Goal: Transaction & Acquisition: Purchase product/service

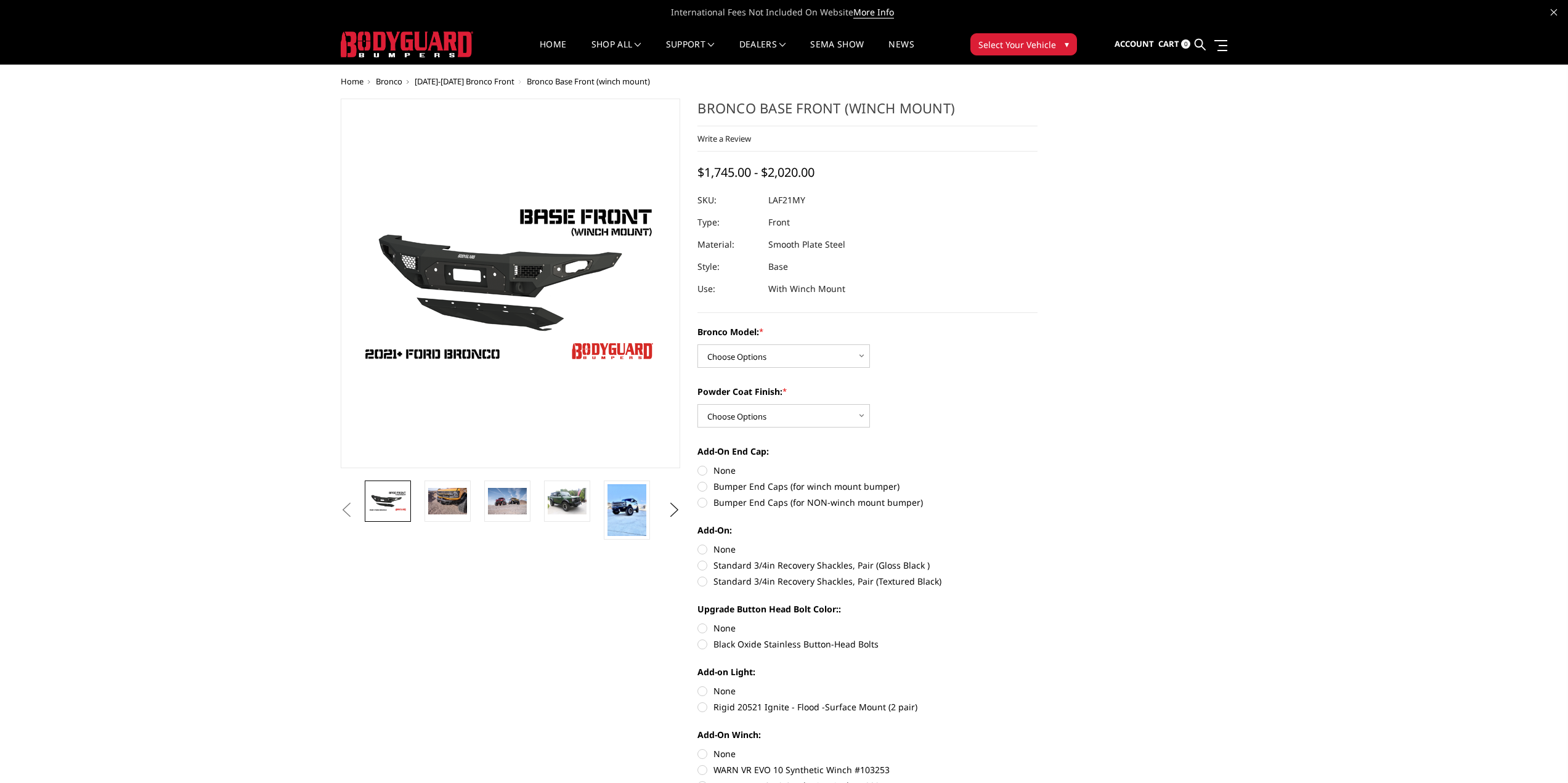
click at [392, 84] on span "Bronco" at bounding box center [389, 81] width 26 height 11
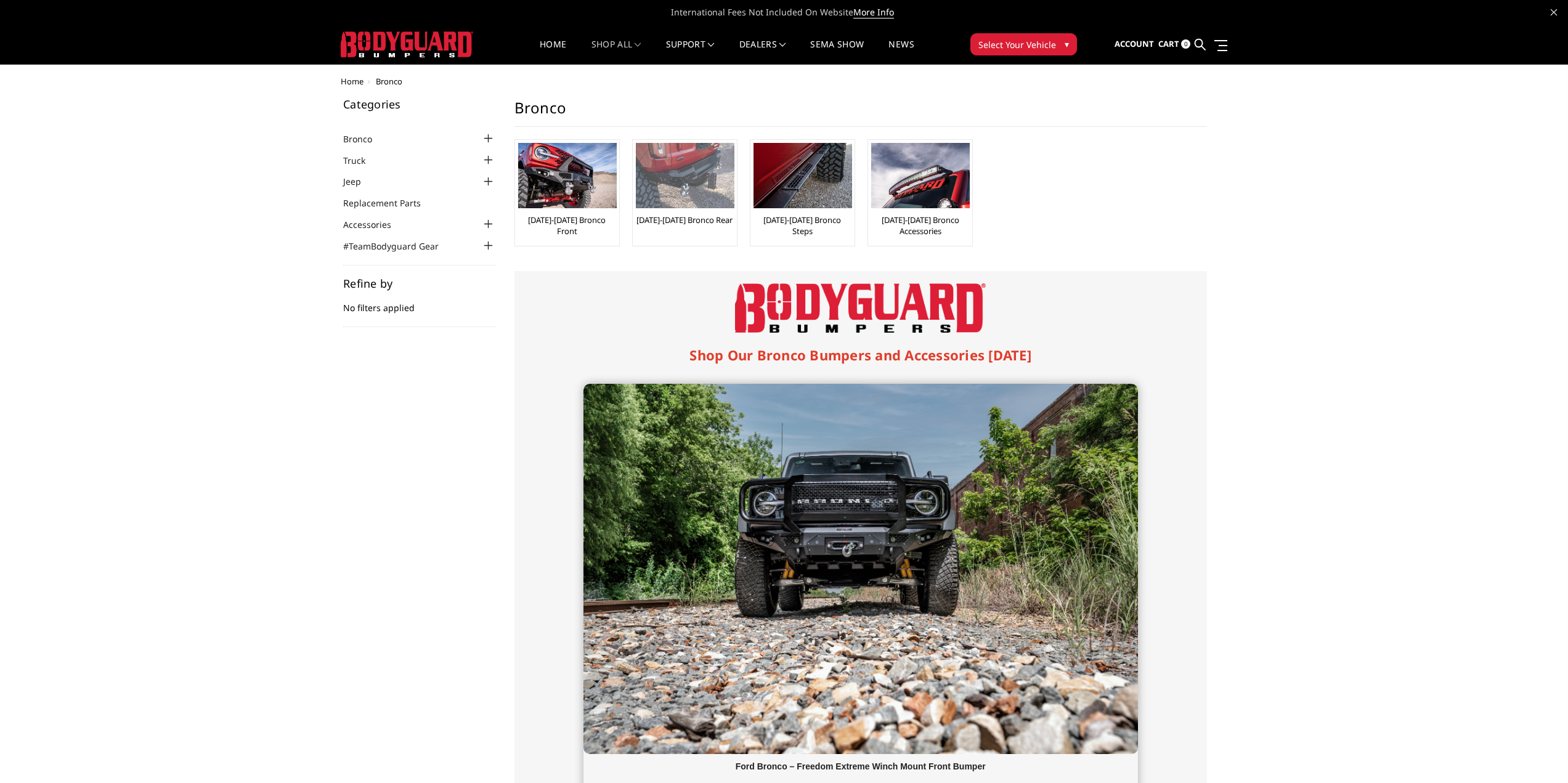
click at [685, 200] on img at bounding box center [685, 176] width 99 height 66
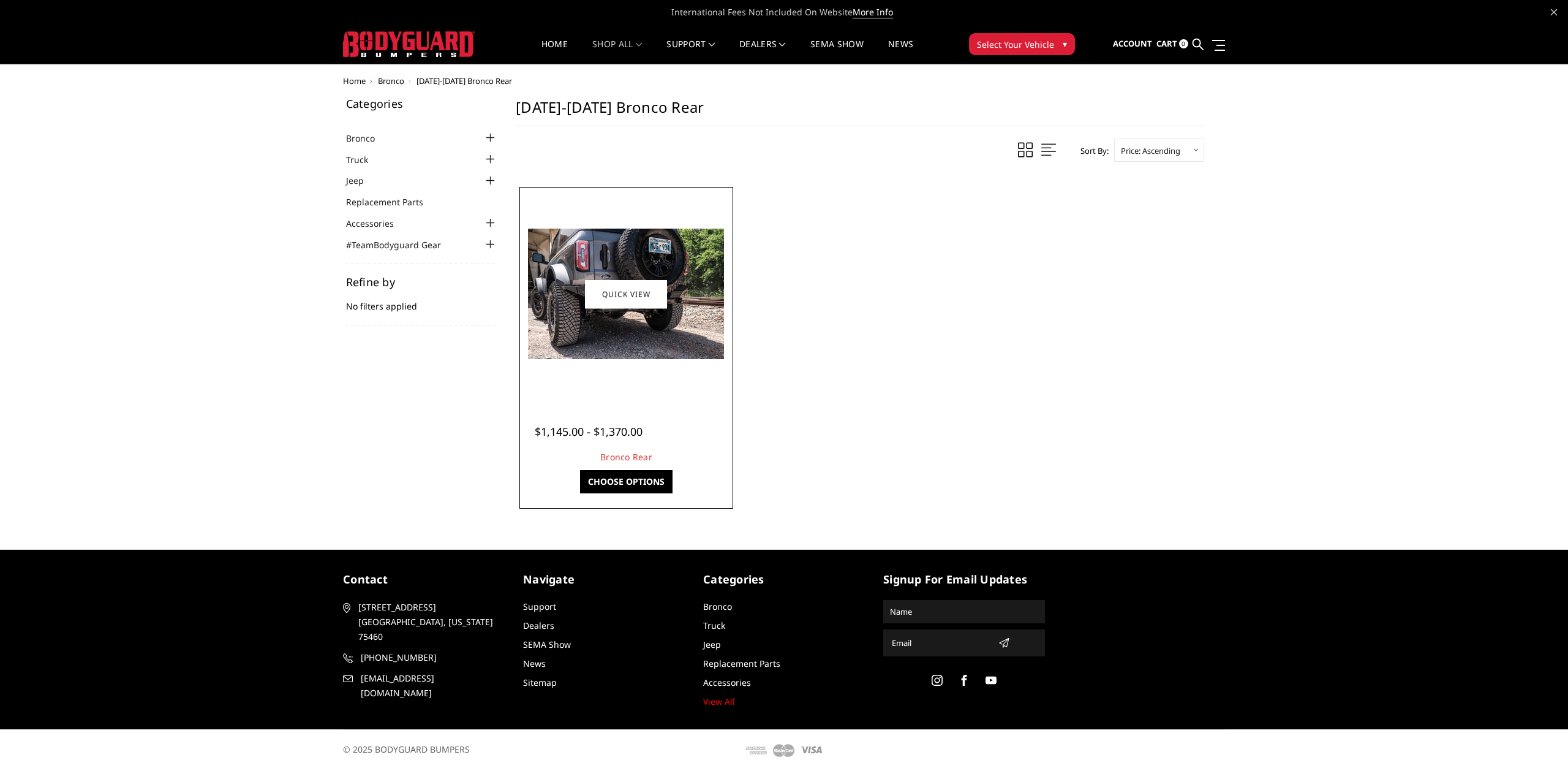
click at [698, 340] on img at bounding box center [626, 294] width 196 height 131
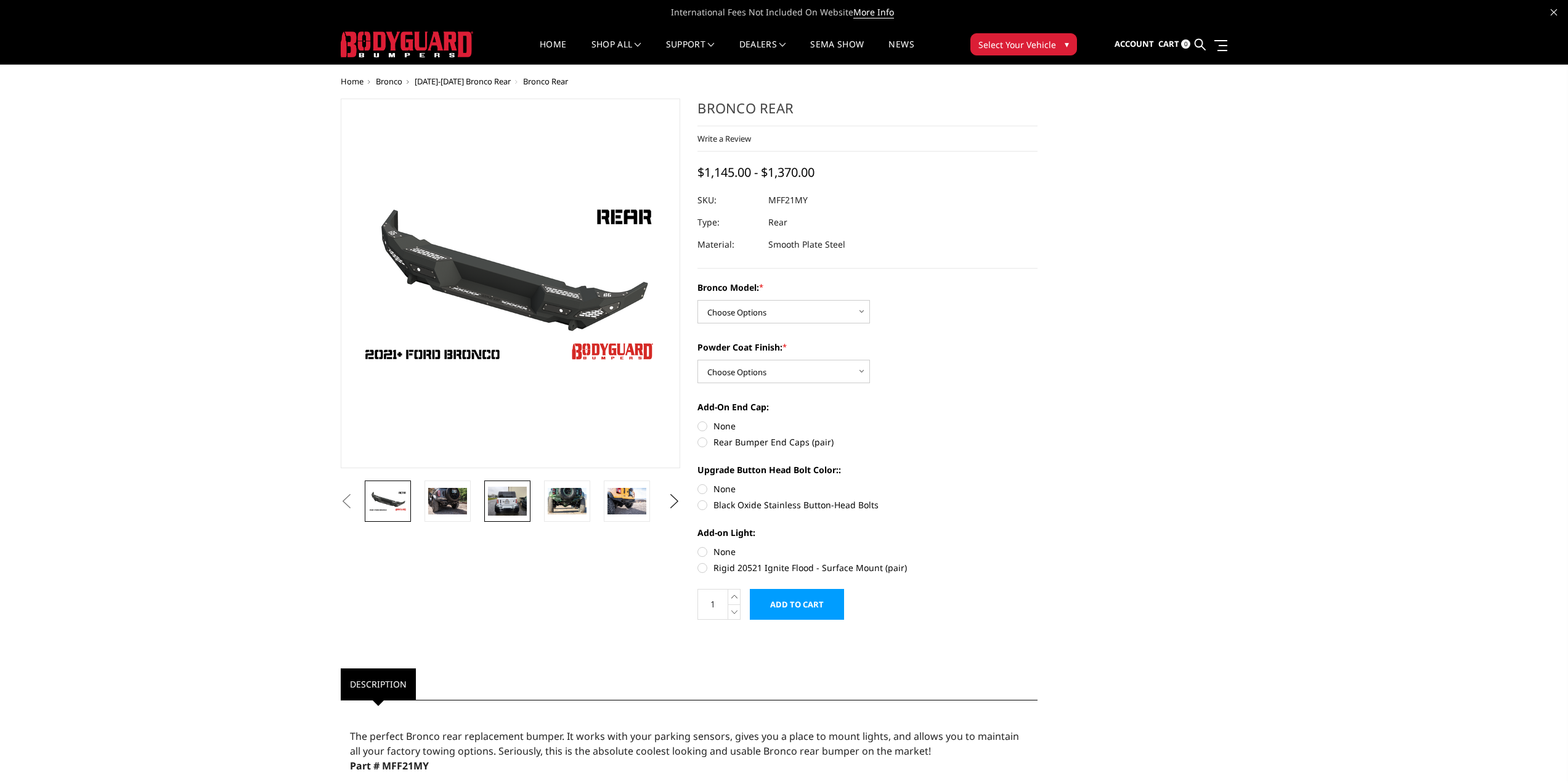
click at [509, 506] on img at bounding box center [507, 501] width 39 height 29
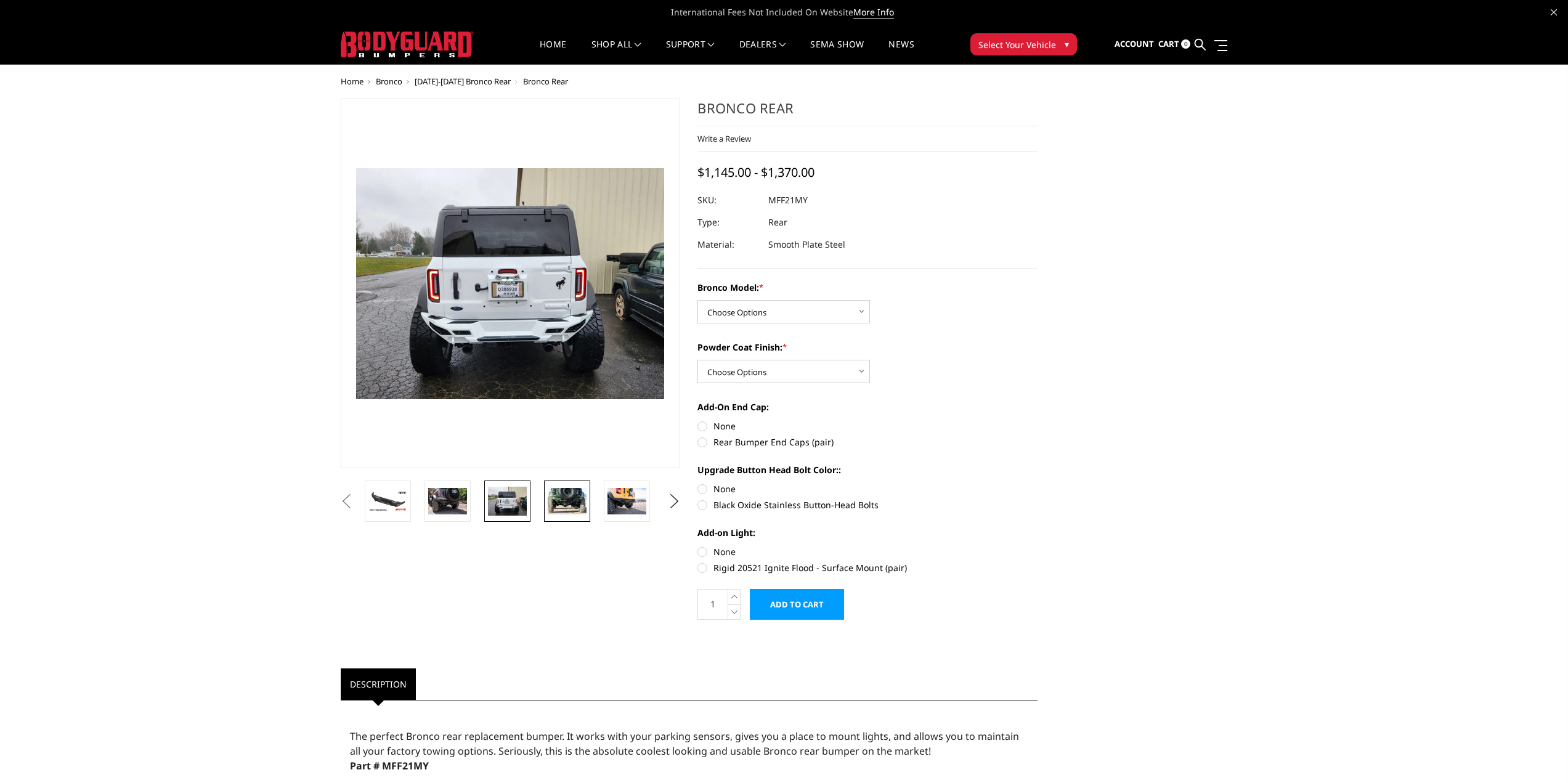
click at [560, 511] on img at bounding box center [567, 501] width 39 height 26
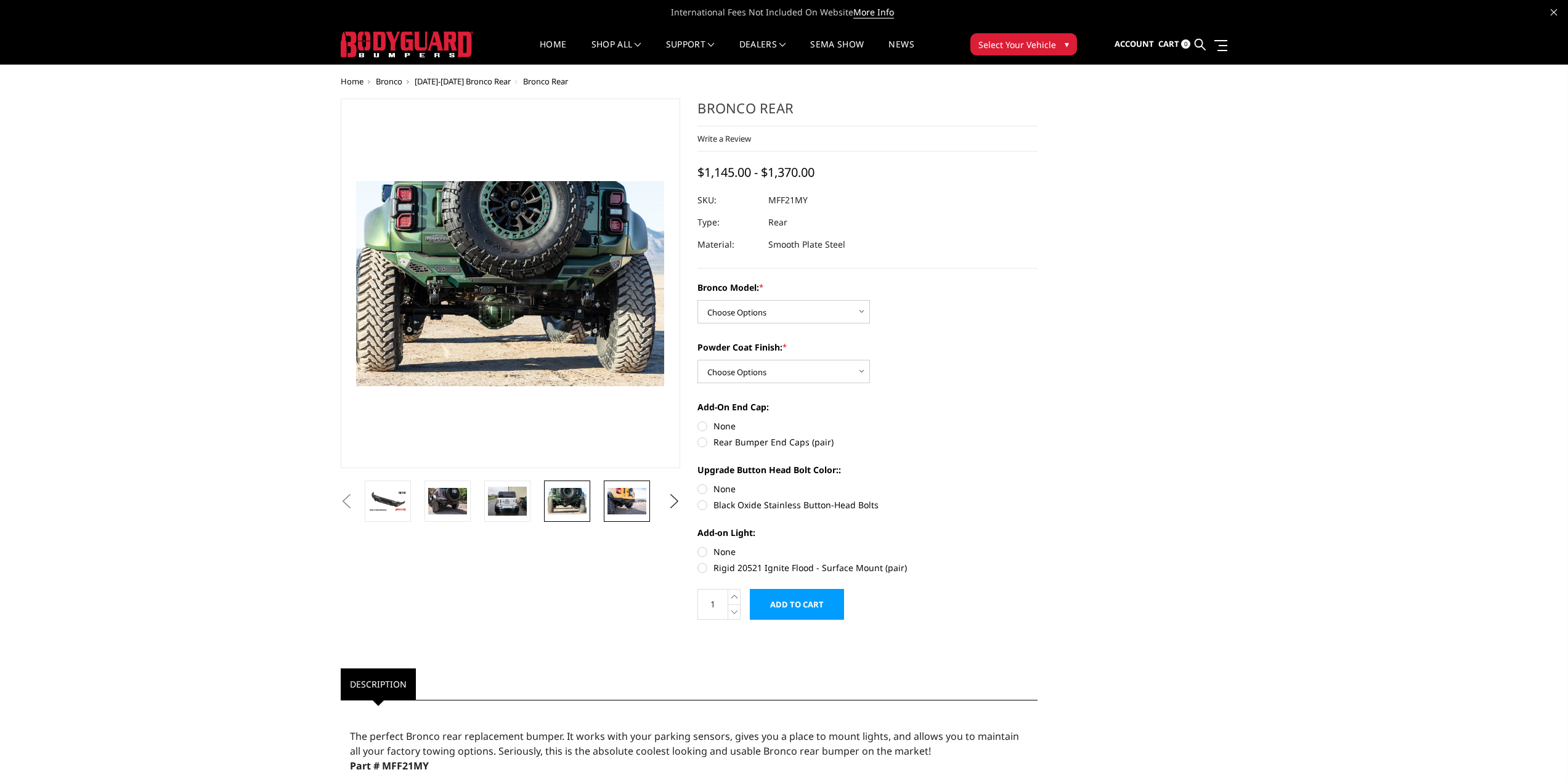
click at [613, 501] on img at bounding box center [627, 501] width 39 height 26
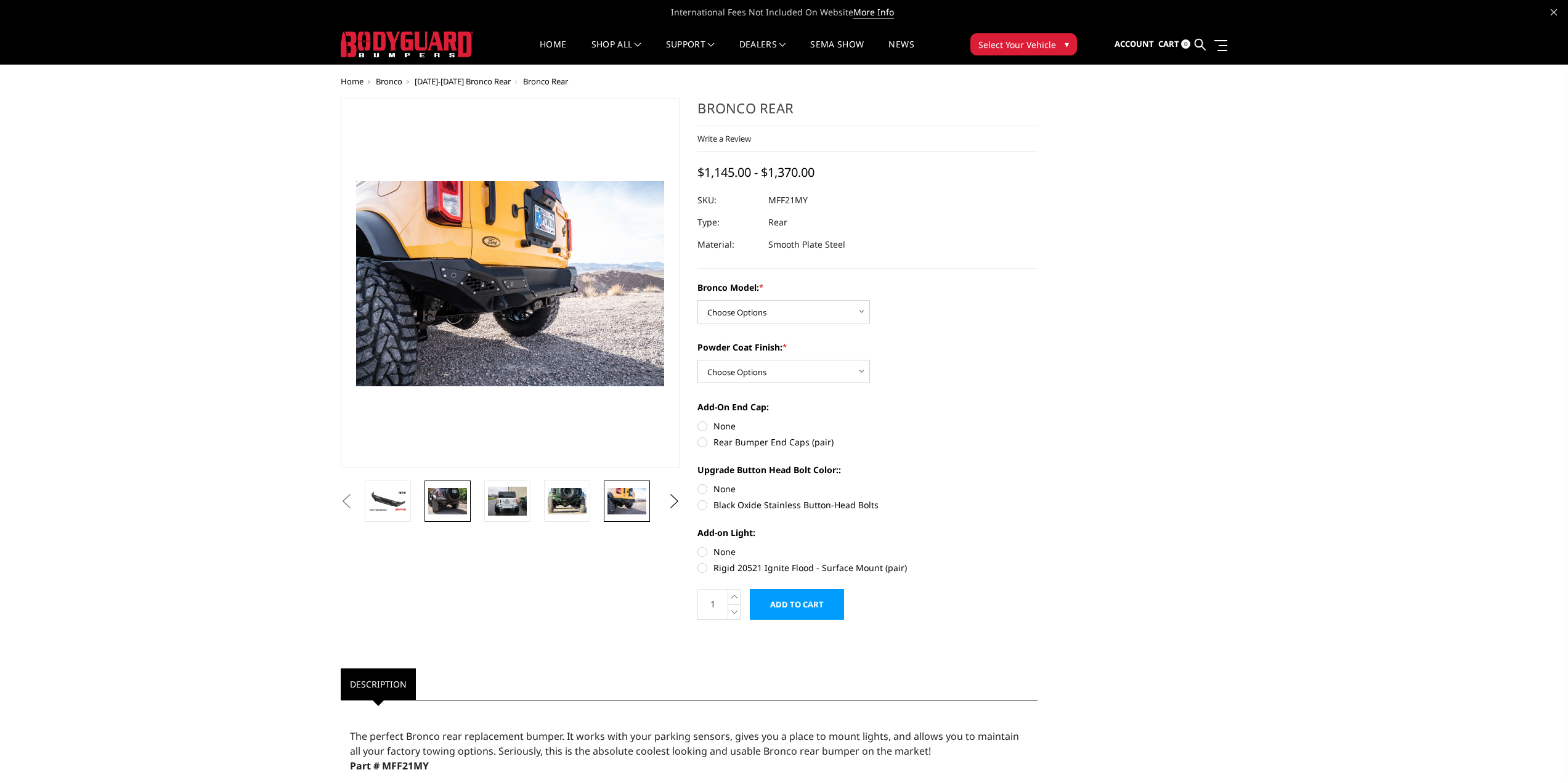
click at [456, 503] on img at bounding box center [447, 501] width 39 height 26
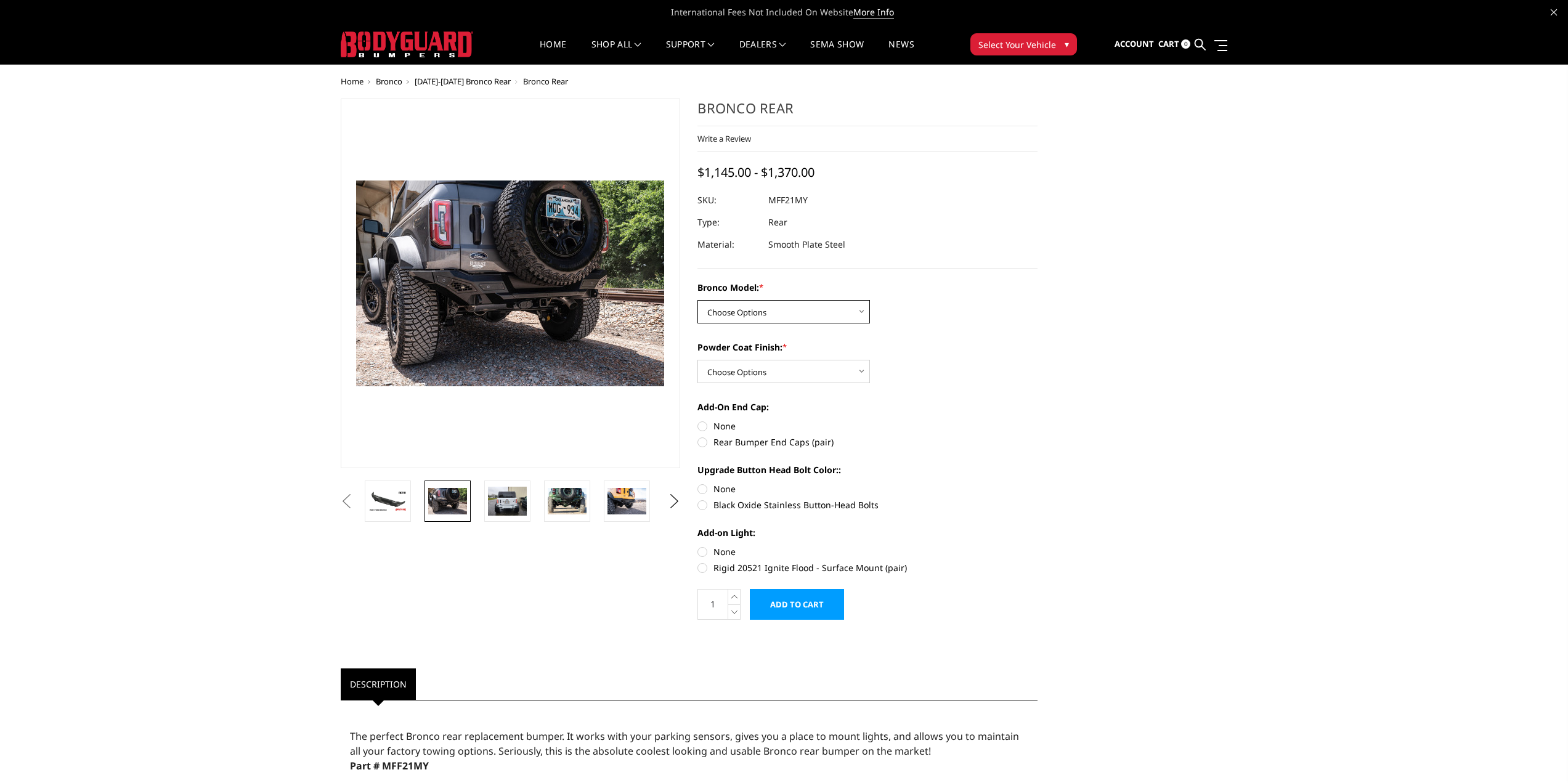
click at [775, 312] on select "Choose Options Base/Badlands/Wildtrak/etc. Raptor" at bounding box center [783, 312] width 172 height 24
click at [697, 300] on select "Choose Options Base/Badlands/Wildtrak/etc. Raptor" at bounding box center [783, 312] width 172 height 24
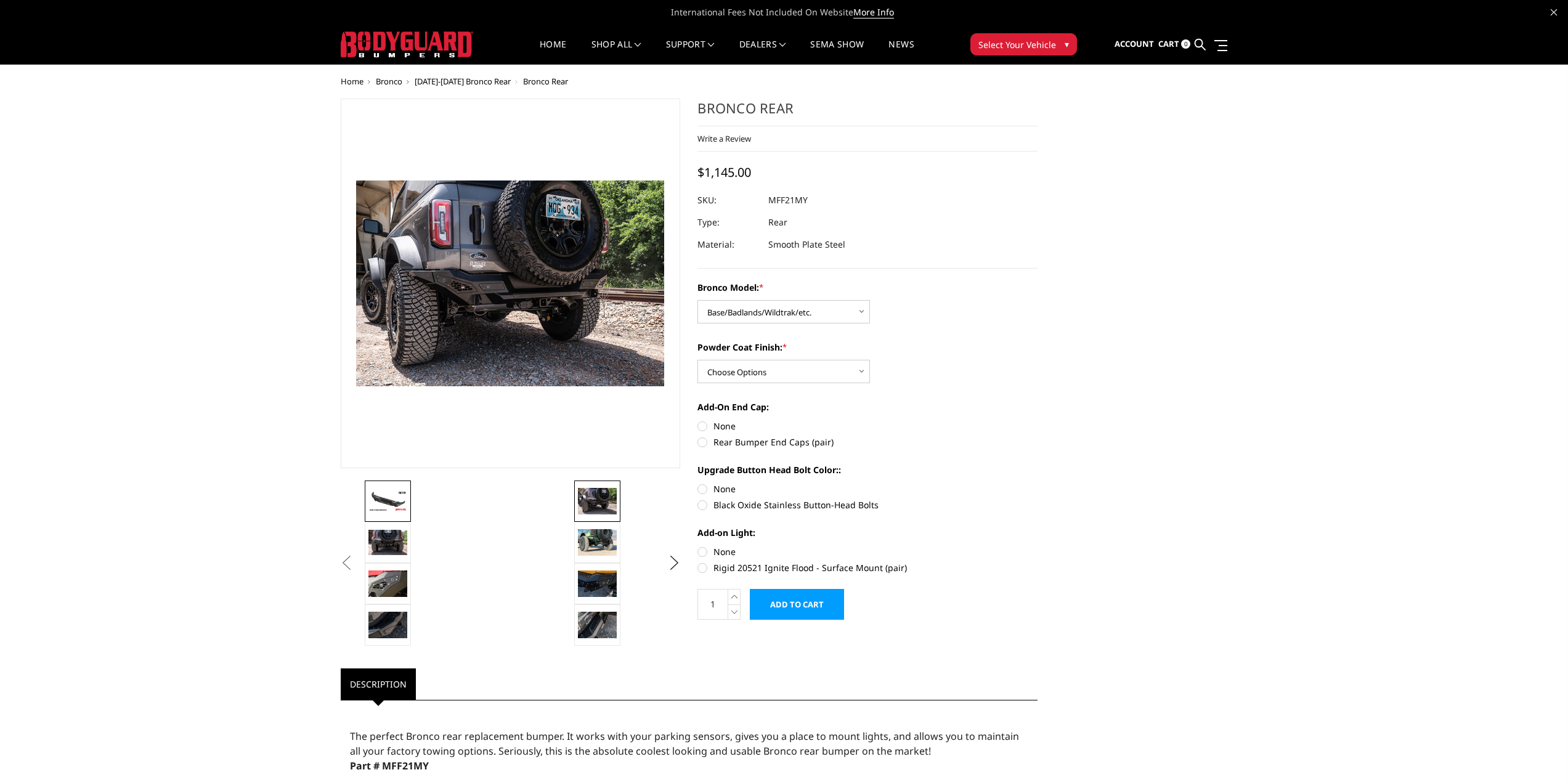
click at [401, 501] on img at bounding box center [388, 501] width 39 height 22
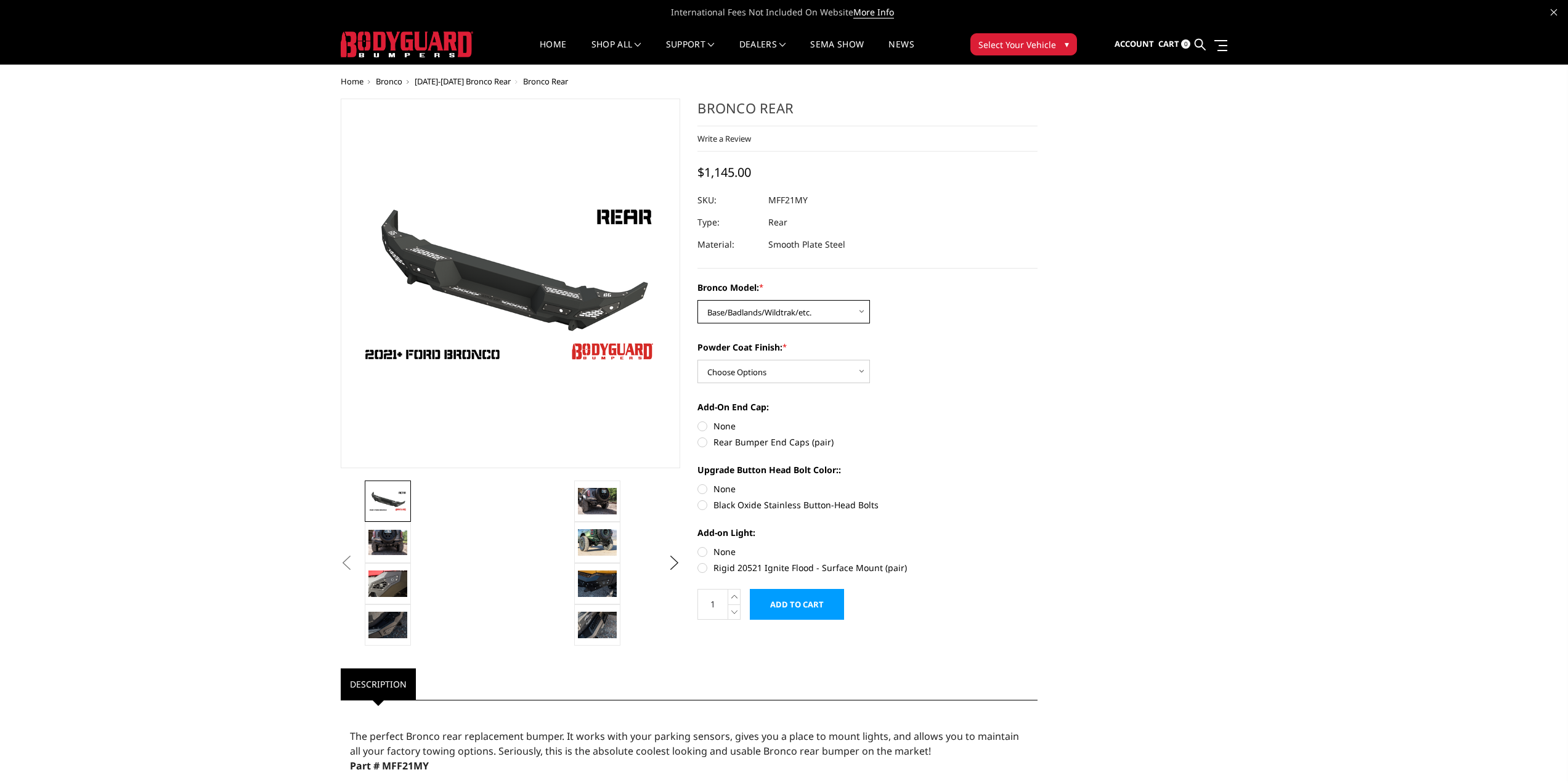
click at [768, 319] on select "Choose Options Base/Badlands/Wildtrak/etc. Raptor" at bounding box center [783, 312] width 172 height 24
click at [697, 300] on select "Choose Options Base/Badlands/Wildtrak/etc. Raptor" at bounding box center [783, 312] width 172 height 24
click at [756, 314] on select "Choose Options Base/Badlands/Wildtrak/etc. Raptor" at bounding box center [783, 312] width 172 height 24
select select "4024"
click at [697, 300] on select "Choose Options Base/Badlands/Wildtrak/etc. Raptor" at bounding box center [783, 312] width 172 height 24
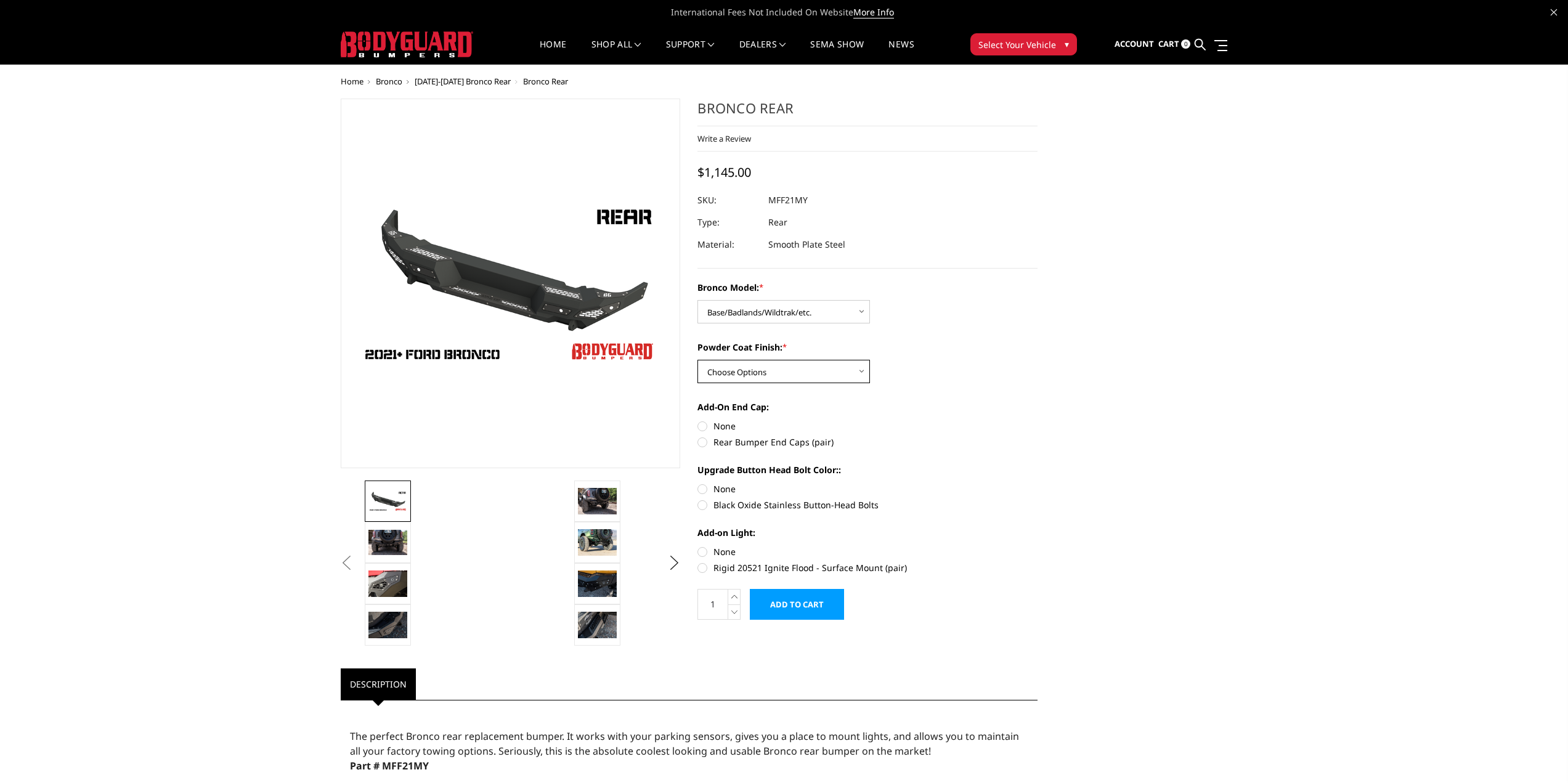
click at [759, 376] on select "Choose Options Bare Metal Textured Black Powder Coat" at bounding box center [783, 371] width 172 height 24
select select "4027"
click at [697, 360] on select "Choose Options Bare Metal Textured Black Powder Coat" at bounding box center [783, 371] width 172 height 24
click at [706, 446] on label "Rear Bumper End Caps (pair)" at bounding box center [867, 442] width 340 height 13
click at [1038, 420] on input "Rear Bumper End Caps (pair)" at bounding box center [1038, 420] width 1 height 1
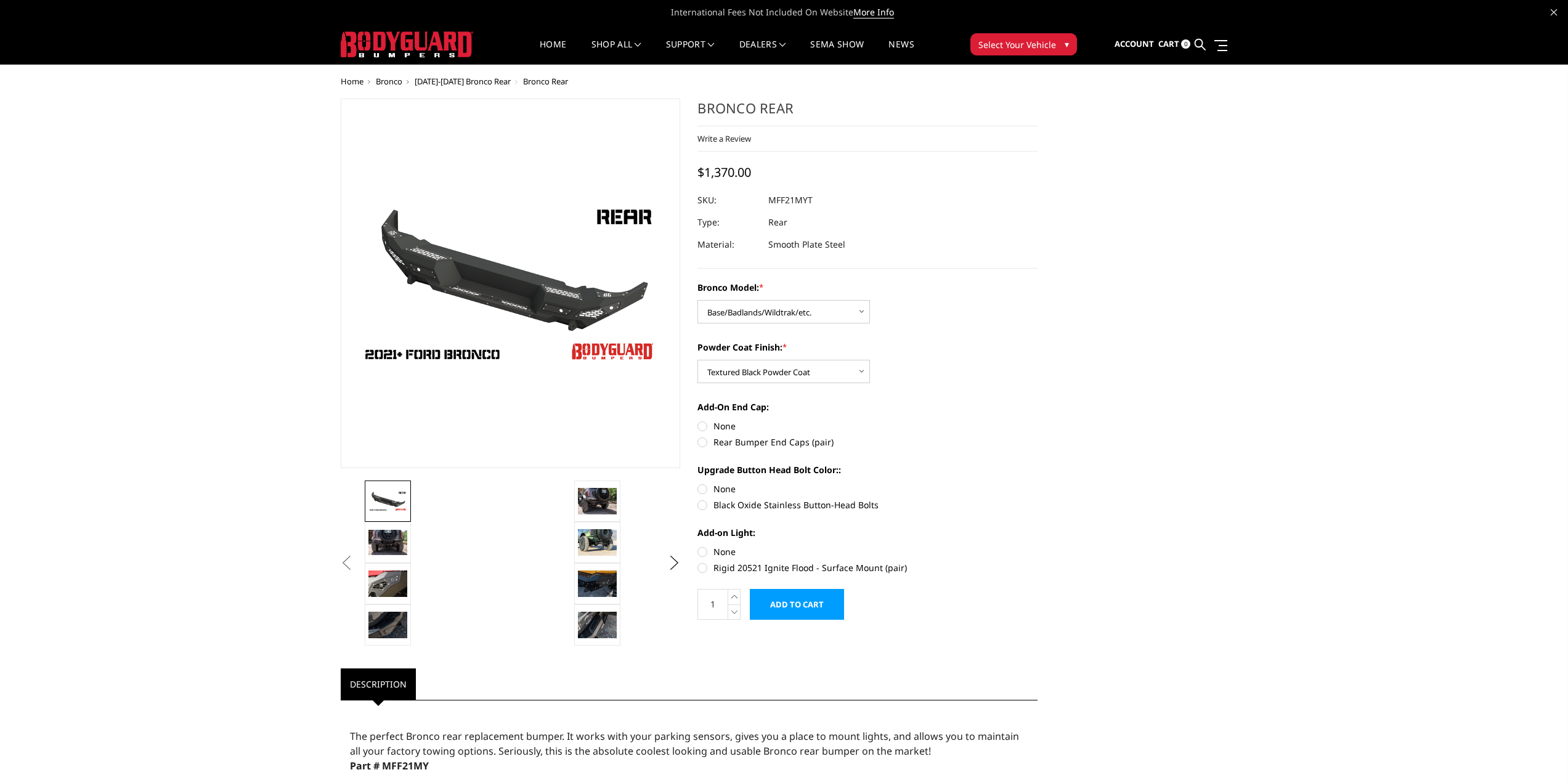
radio input "true"
click at [706, 503] on label "Black Oxide Stainless Button-Head Bolts" at bounding box center [867, 505] width 340 height 13
click at [1038, 483] on input "Black Oxide Stainless Button-Head Bolts" at bounding box center [1038, 482] width 1 height 1
radio input "true"
click at [711, 543] on div "Add-on Light: None Rigid 20521 Ignite Flood - Surface Mount (pair)" at bounding box center [867, 548] width 340 height 46
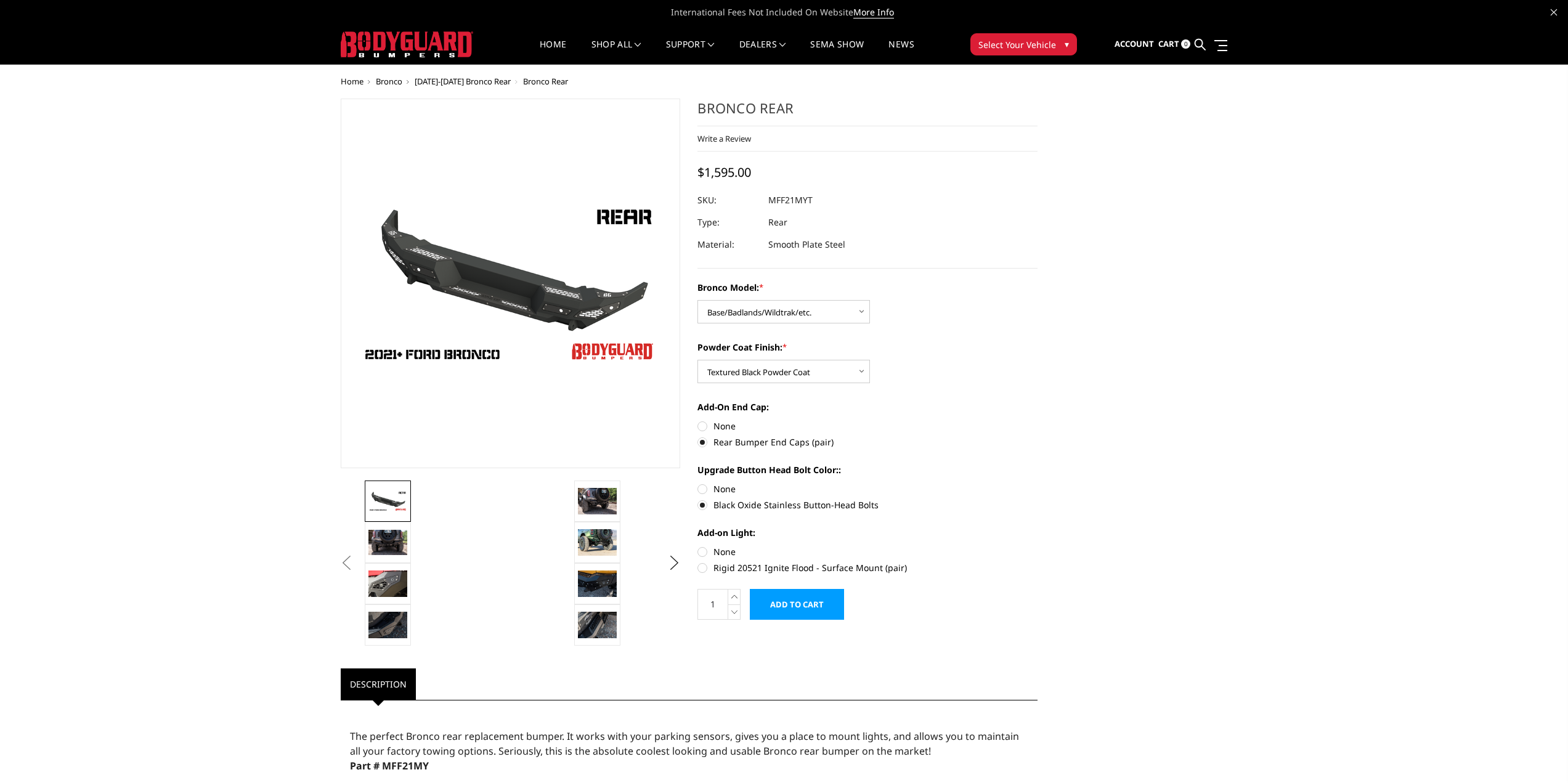
click at [704, 548] on label "None" at bounding box center [867, 551] width 340 height 13
click at [698, 546] on input "None" at bounding box center [697, 545] width 1 height 1
radio input "true"
click at [398, 543] on img at bounding box center [388, 542] width 39 height 26
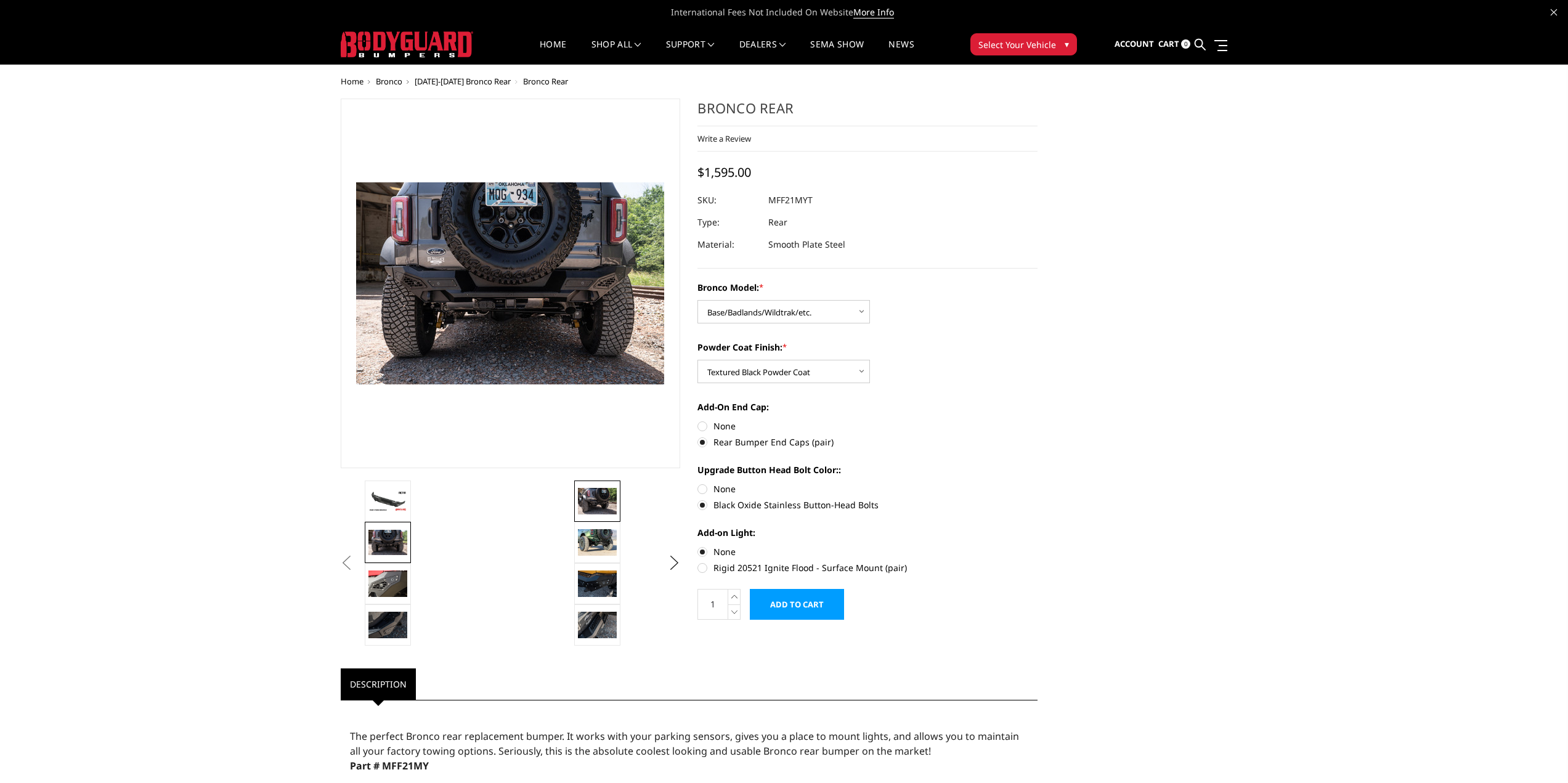
click at [587, 505] on img at bounding box center [597, 501] width 39 height 26
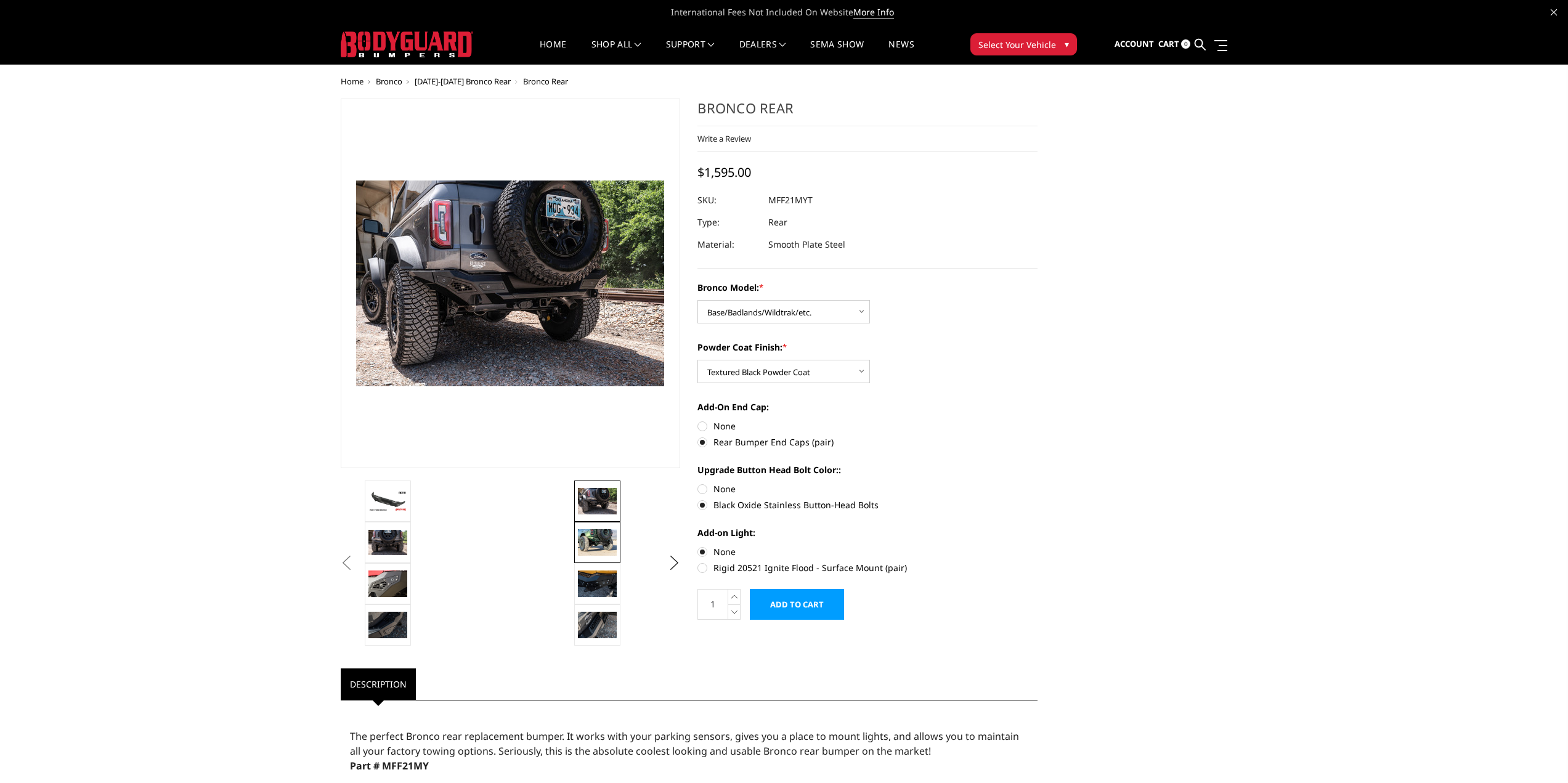
click at [591, 539] on img at bounding box center [597, 542] width 39 height 26
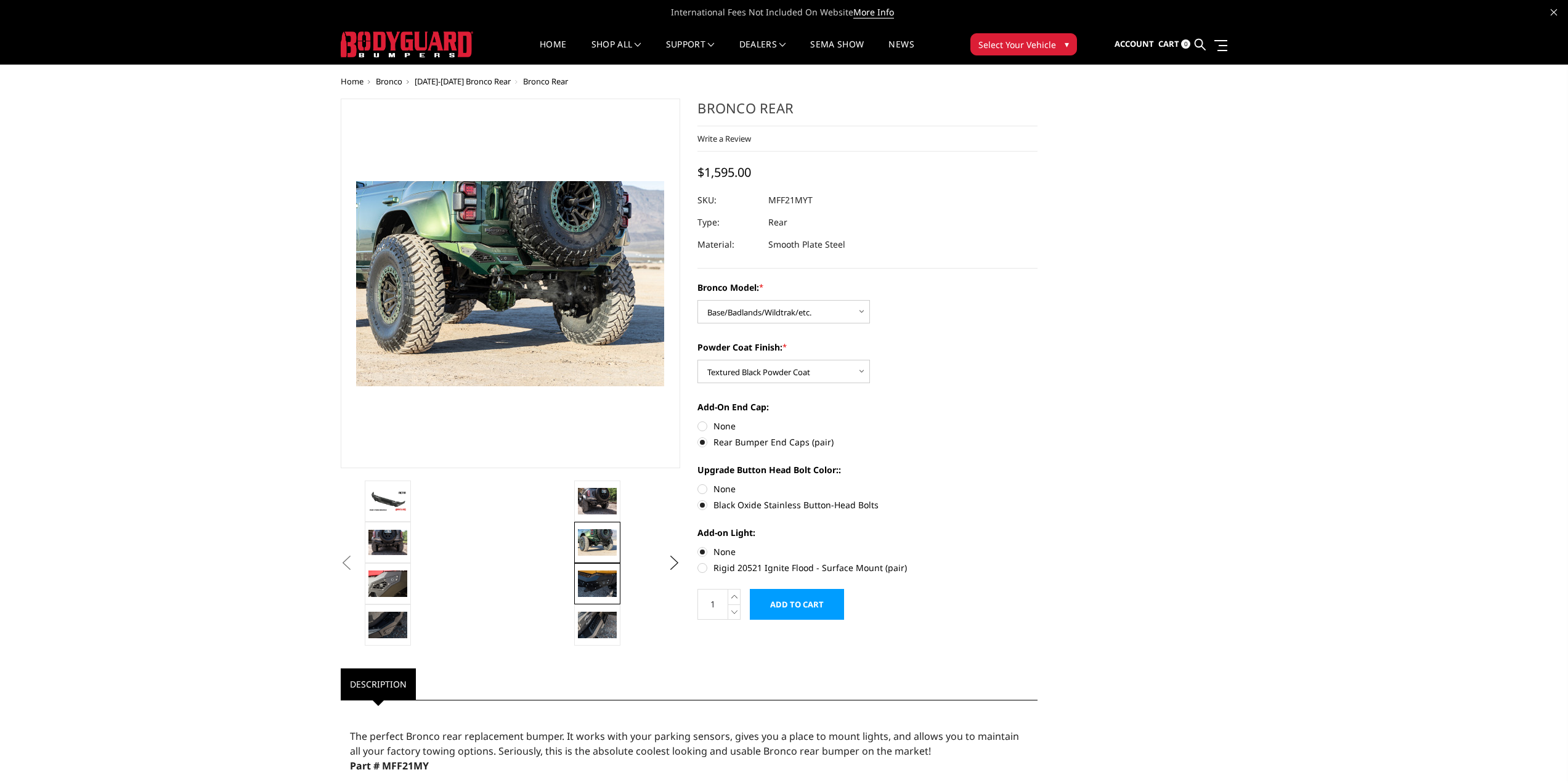
click at [601, 574] on img at bounding box center [597, 583] width 39 height 26
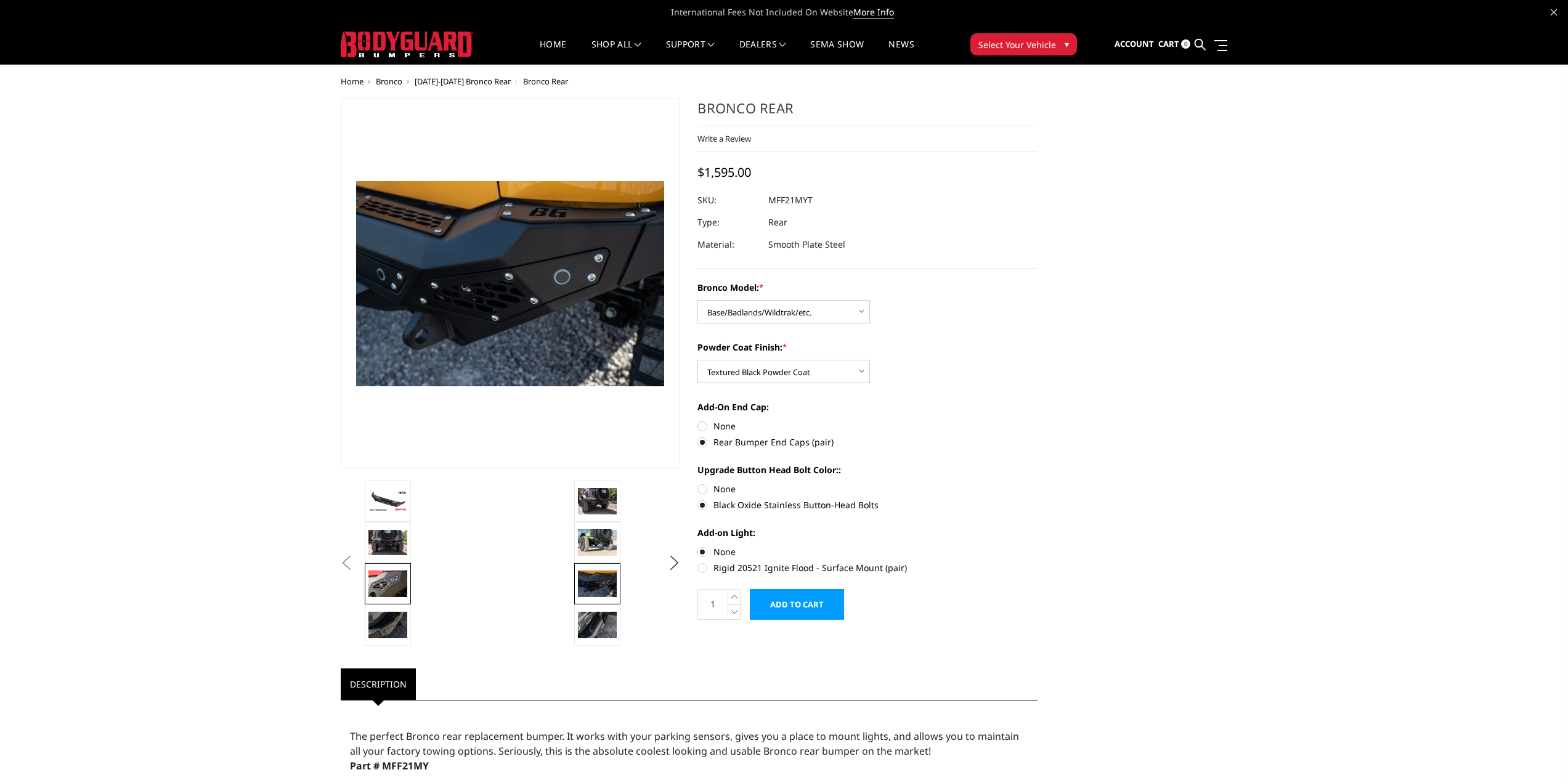
click at [386, 576] on img at bounding box center [388, 583] width 39 height 26
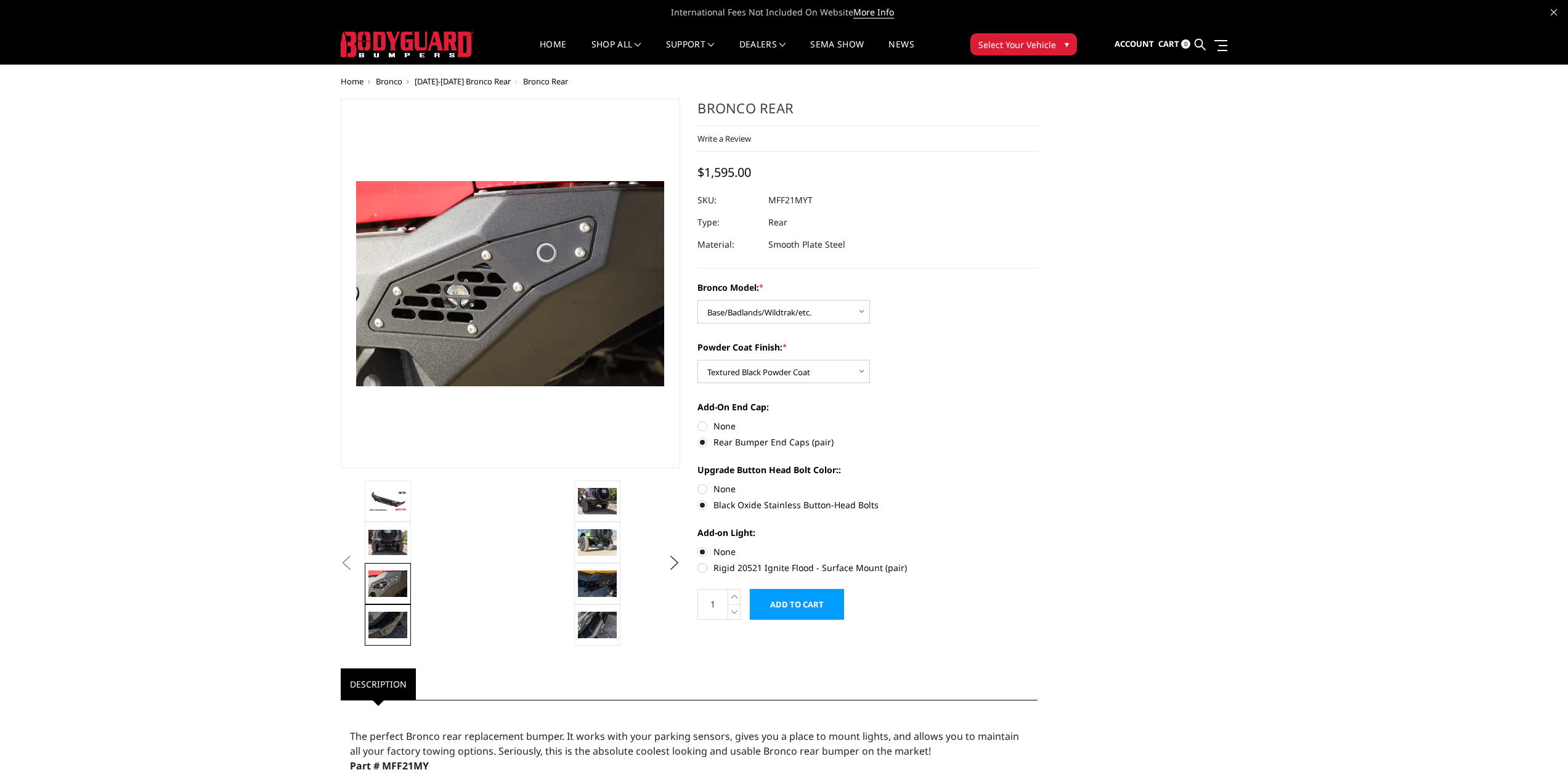
click at [386, 640] on link at bounding box center [388, 624] width 47 height 41
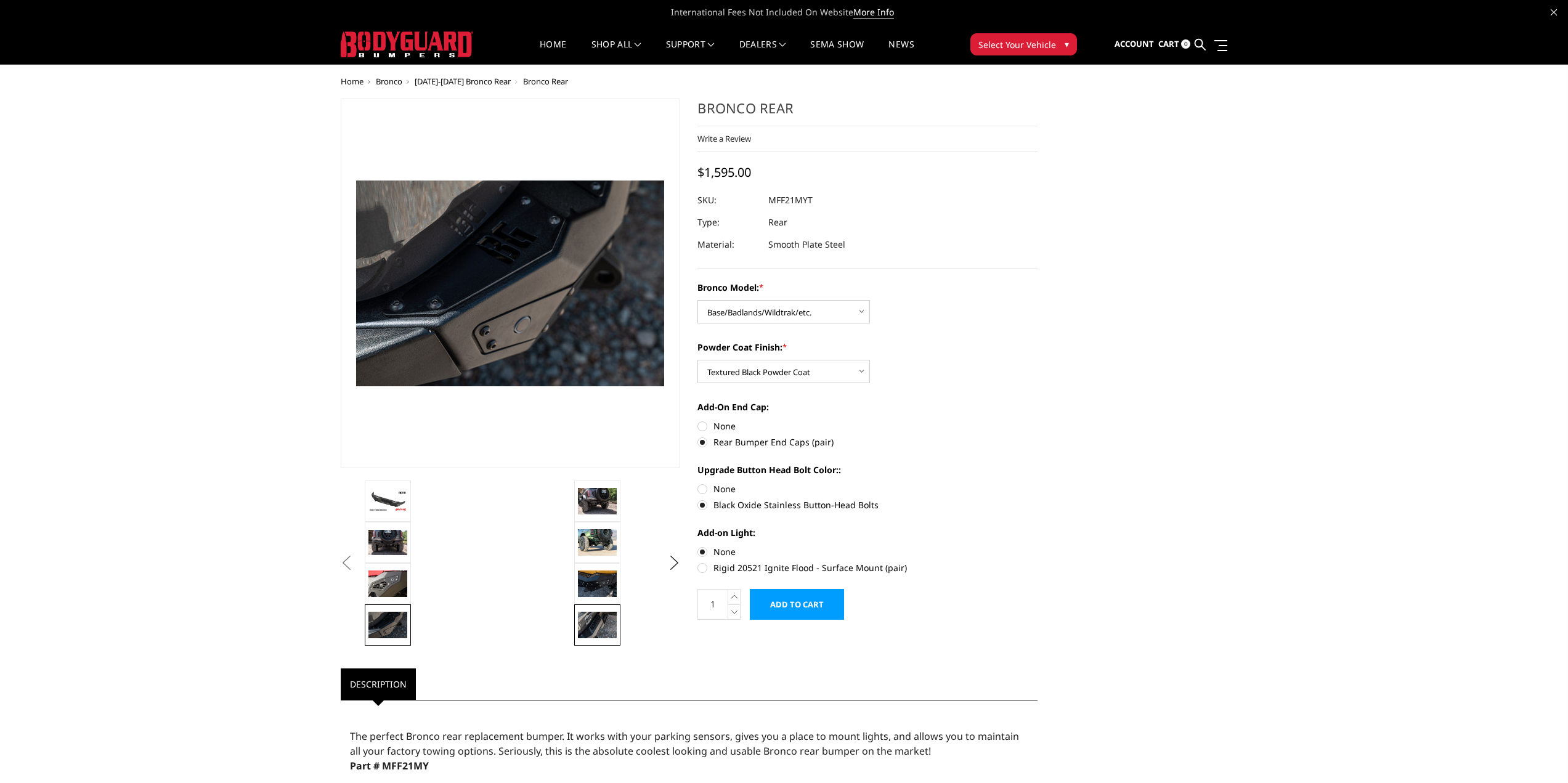
click at [601, 626] on img at bounding box center [597, 624] width 39 height 26
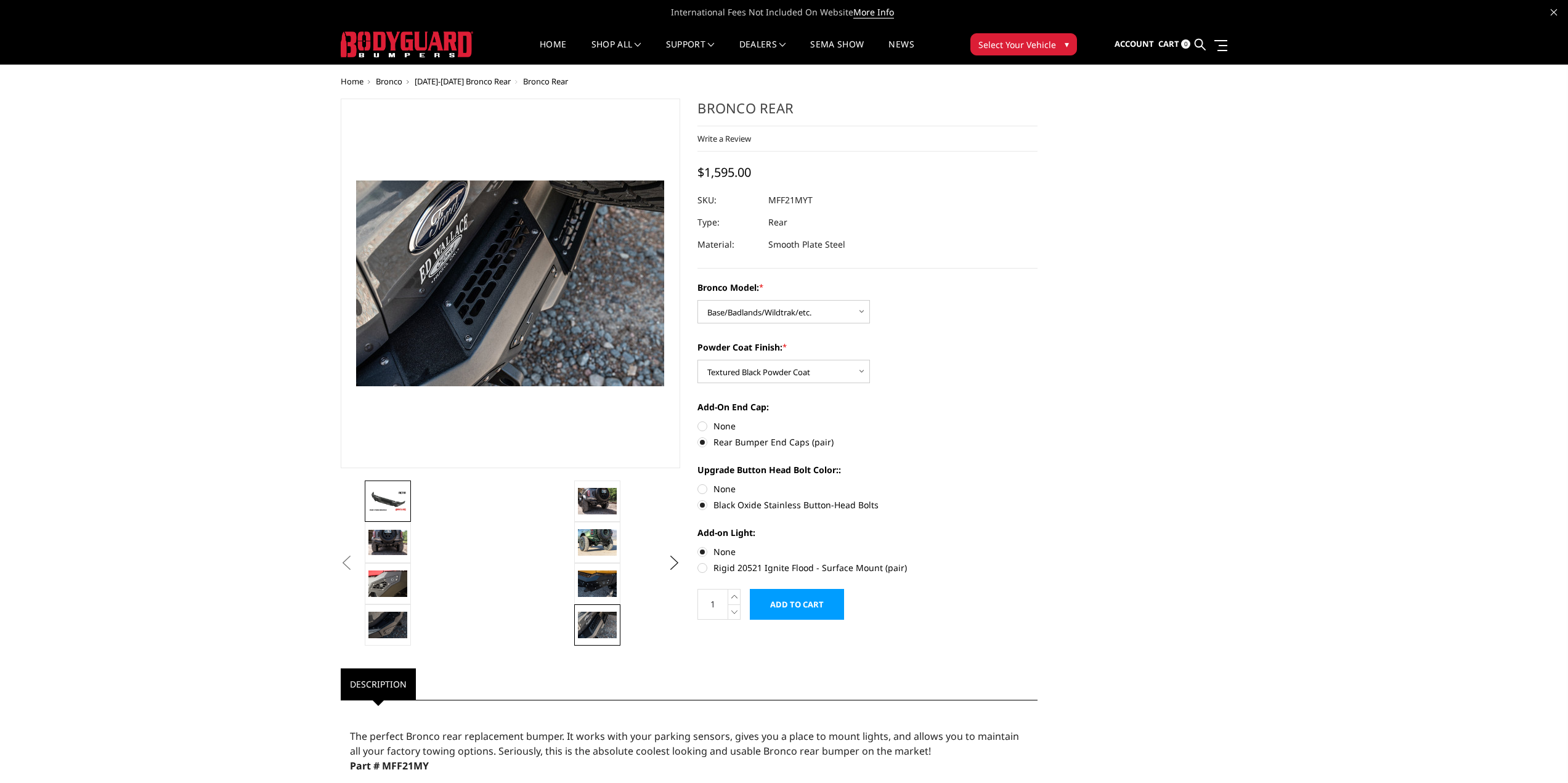
click at [386, 512] on img at bounding box center [388, 501] width 39 height 22
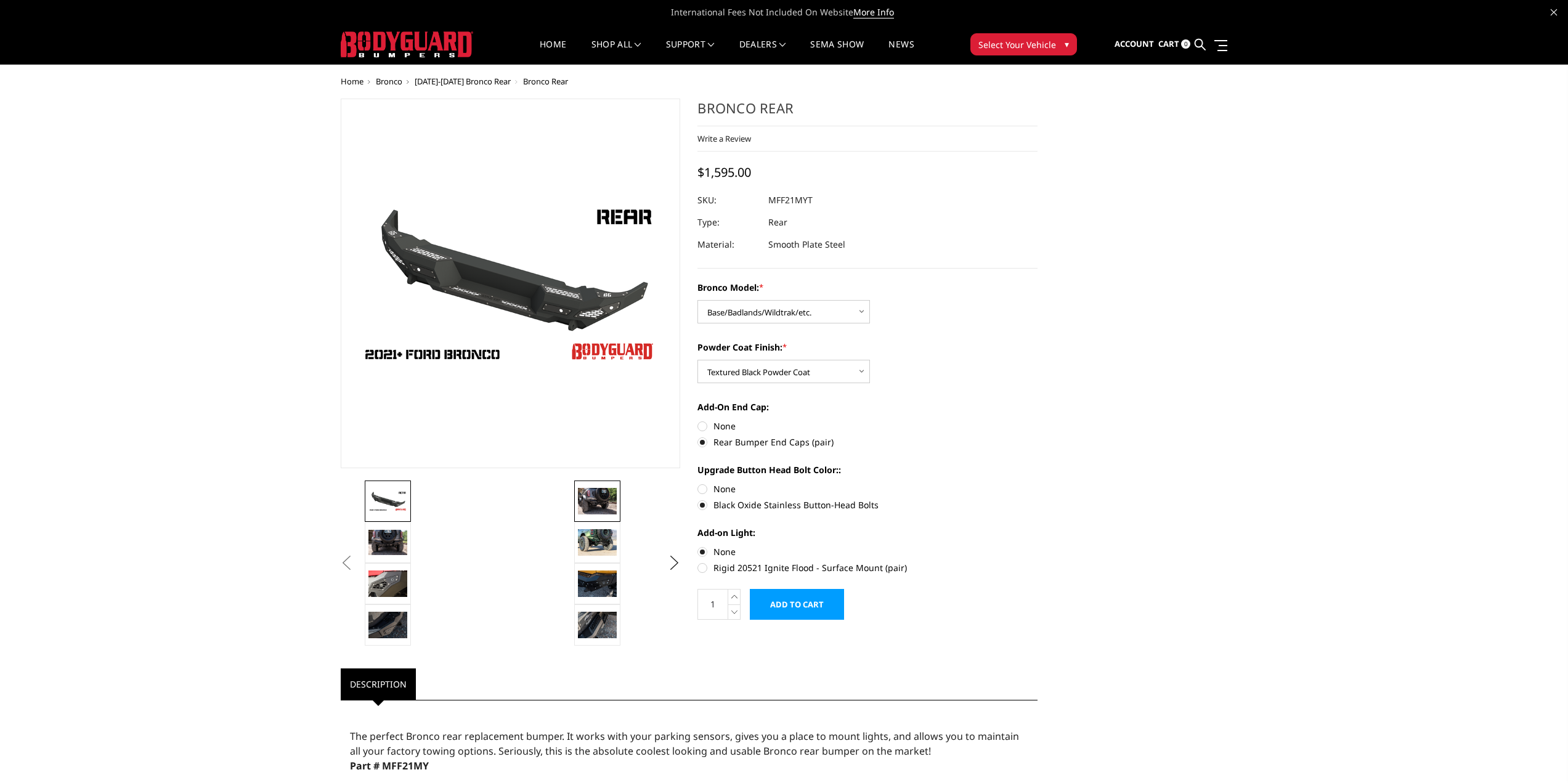
click at [604, 506] on img at bounding box center [597, 501] width 39 height 26
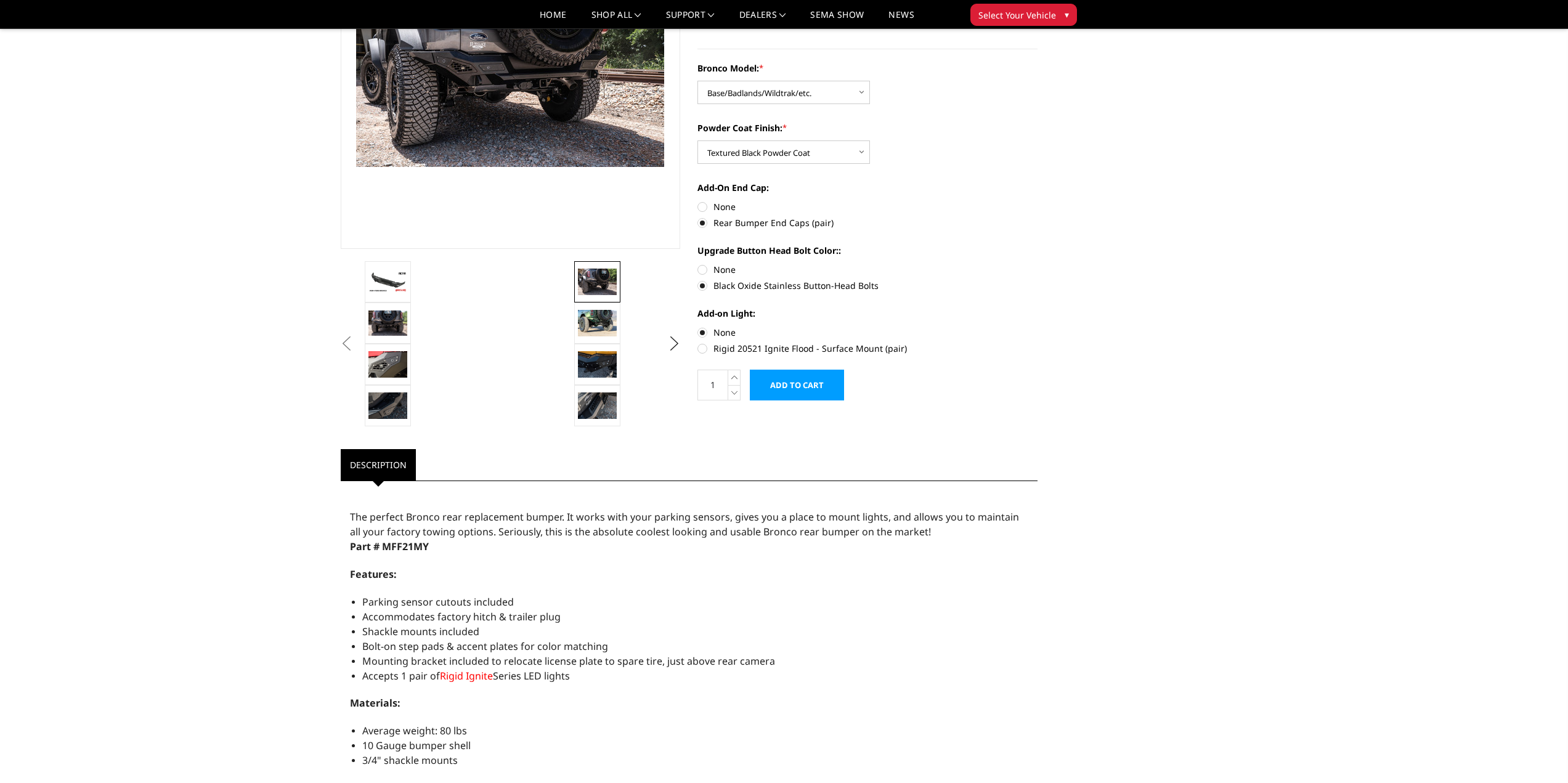
scroll to position [184, 0]
